Goal: Task Accomplishment & Management: Use online tool/utility

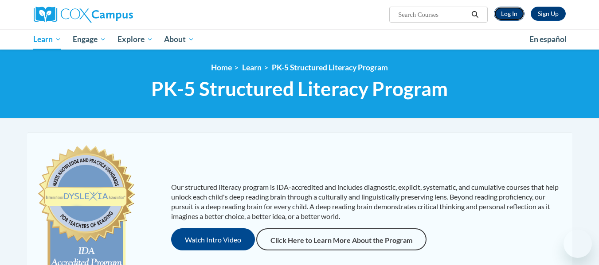
click at [512, 16] on link "Log In" at bounding box center [509, 14] width 31 height 14
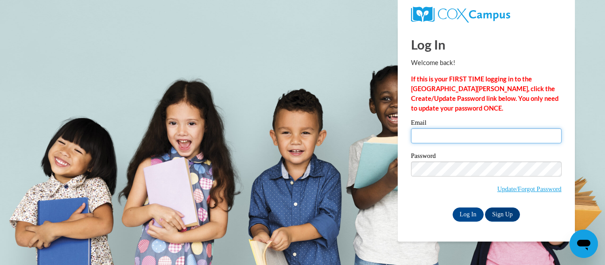
type input "janickra@wauwatosa.k12.wi.us"
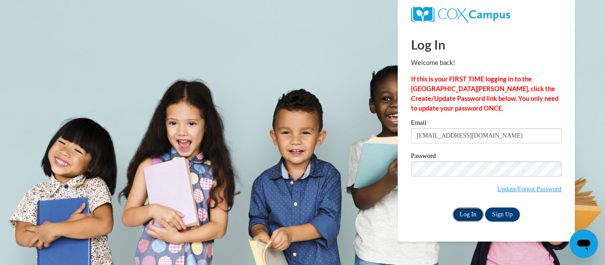
click at [468, 208] on input "Log In" at bounding box center [468, 215] width 31 height 14
click at [460, 211] on input "Log In" at bounding box center [468, 215] width 31 height 14
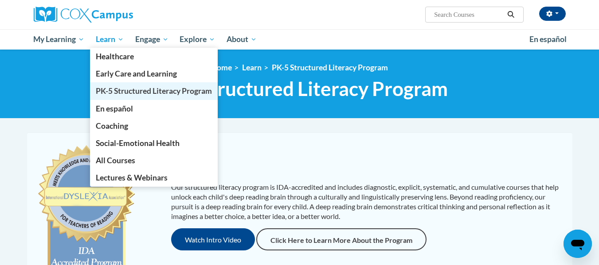
click at [134, 92] on span "PK-5 Structured Literacy Program" at bounding box center [154, 90] width 116 height 9
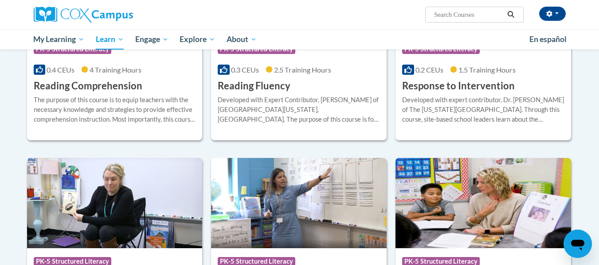
scroll to position [849, 0]
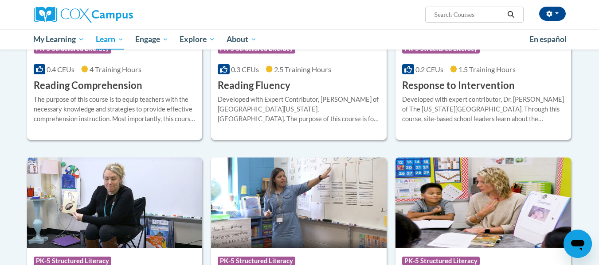
click at [281, 93] on div "More Info Open Developed with Expert Contributor, Dr. Laura Rhinehart of Univer…" at bounding box center [299, 114] width 176 height 45
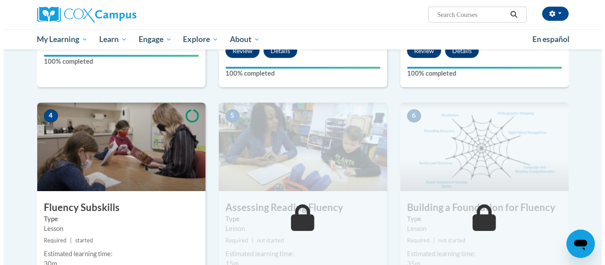
scroll to position [421, 0]
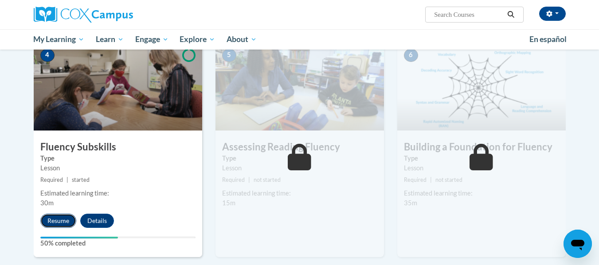
click at [56, 222] on button "Resume" at bounding box center [58, 221] width 36 height 14
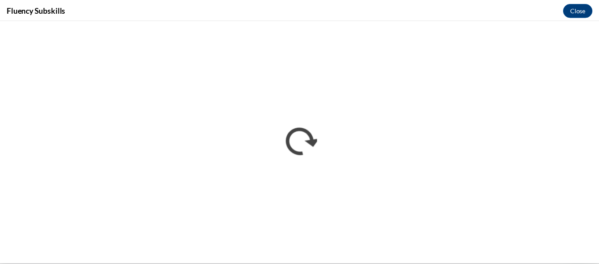
scroll to position [0, 0]
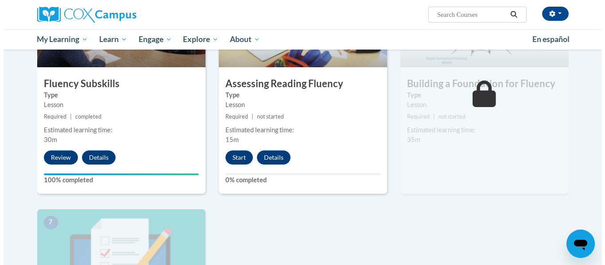
scroll to position [488, 0]
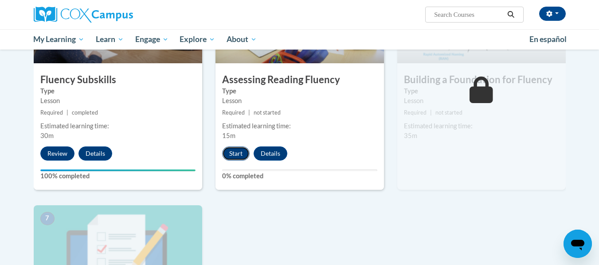
click at [238, 152] on button "Start" at bounding box center [235, 154] width 27 height 14
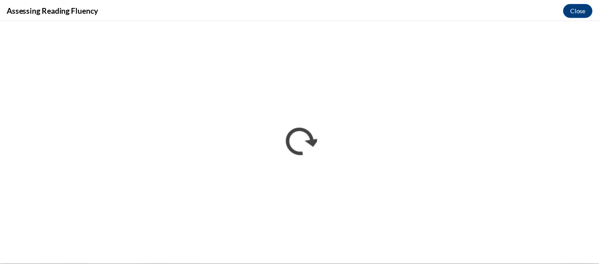
scroll to position [0, 0]
